Goal: Obtain resource: Obtain resource

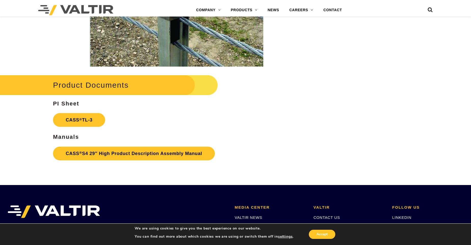
scroll to position [789, 0]
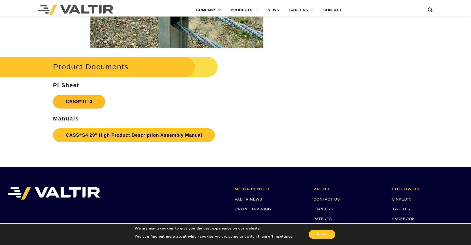
click at [91, 102] on link "CASS ® TL-3" at bounding box center [79, 102] width 52 height 14
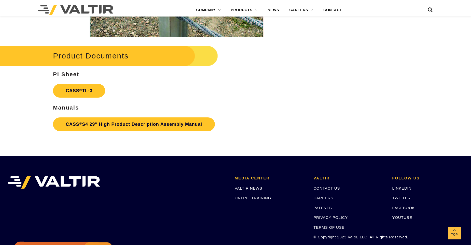
scroll to position [819, 0]
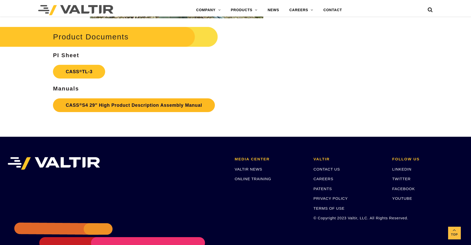
click at [124, 108] on link "CASS ® S4 29″ High Product Description Assembly Manual" at bounding box center [134, 105] width 162 height 14
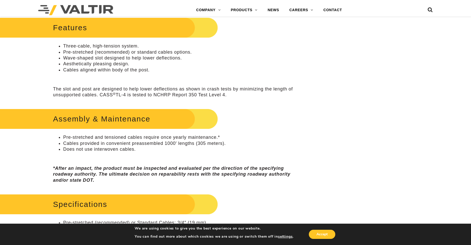
scroll to position [254, 0]
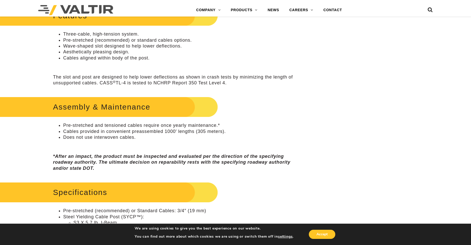
click at [136, 108] on h2 "Assembly & Maintenance" at bounding box center [99, 107] width 235 height 24
click at [90, 108] on h2 "Assembly & Maintenance" at bounding box center [99, 107] width 235 height 24
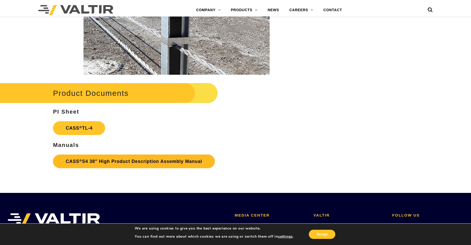
scroll to position [738, 0]
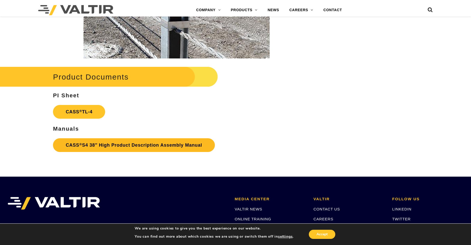
click at [96, 147] on link "CASS ® S4 38″ High Product Description Assembly Manual" at bounding box center [134, 145] width 162 height 14
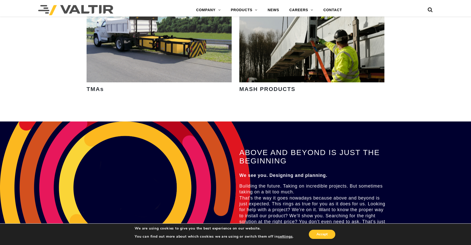
scroll to position [738, 0]
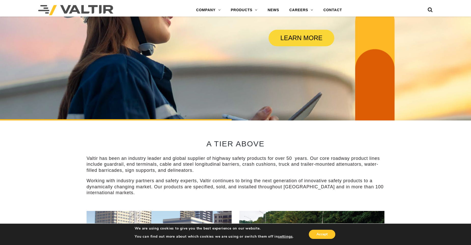
scroll to position [25, 0]
